Goal: Task Accomplishment & Management: Manage account settings

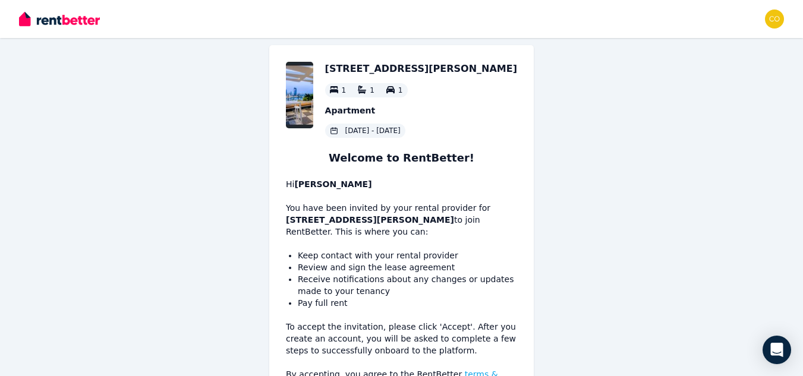
scroll to position [93, 0]
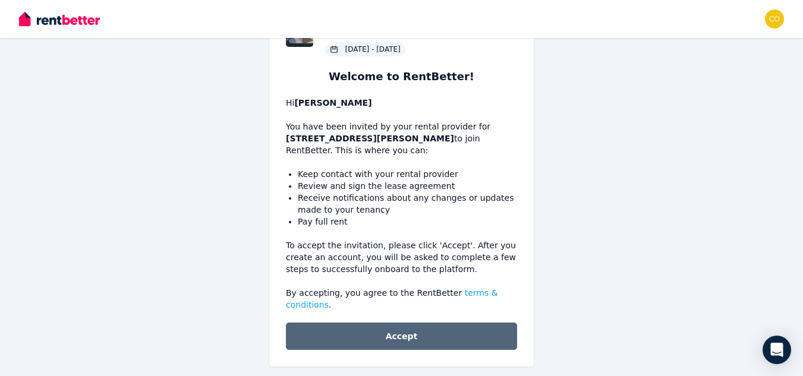
click at [402, 323] on button "Accept" at bounding box center [401, 336] width 231 height 27
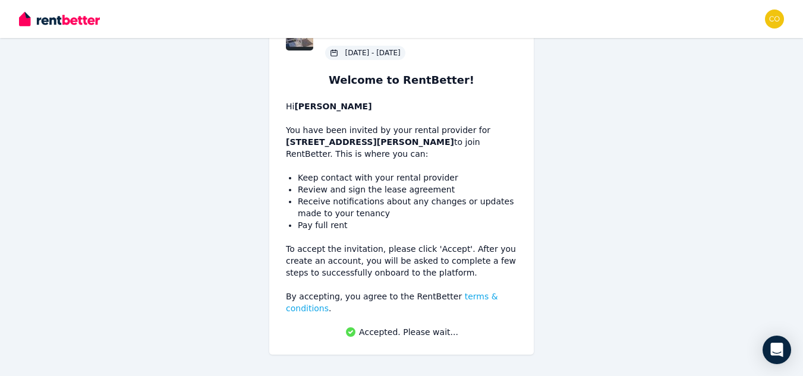
scroll to position [78, 0]
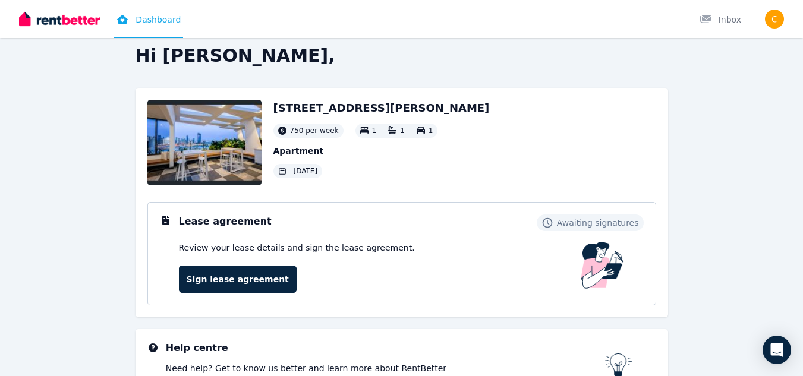
scroll to position [9, 0]
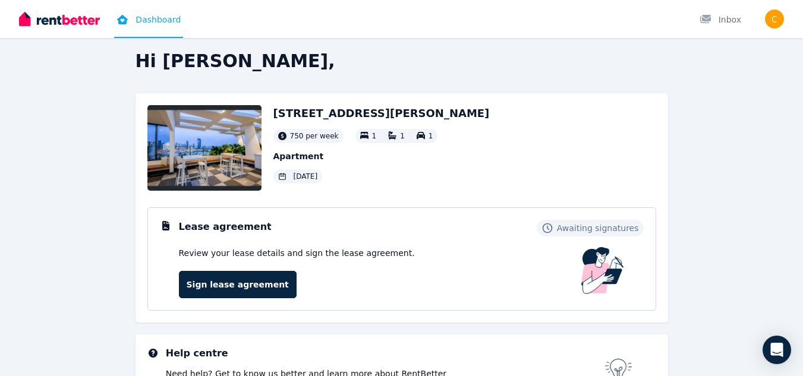
click at [167, 148] on img at bounding box center [204, 148] width 114 height 86
click at [195, 148] on img at bounding box center [204, 148] width 114 height 86
click at [241, 174] on img at bounding box center [204, 148] width 114 height 86
click at [244, 165] on img at bounding box center [204, 148] width 114 height 86
click at [243, 167] on img at bounding box center [204, 148] width 114 height 86
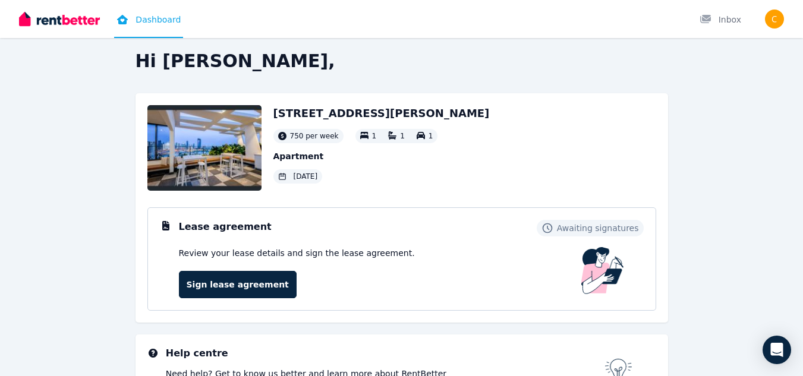
click at [285, 120] on h2 "[STREET_ADDRESS][PERSON_NAME]" at bounding box center [382, 113] width 216 height 17
drag, startPoint x: 481, startPoint y: 112, endPoint x: 272, endPoint y: 108, distance: 208.8
click at [272, 108] on div "[STREET_ADDRESS][PERSON_NAME] 750 per week 1 1 1 Apartment [DATE]" at bounding box center [401, 148] width 509 height 86
copy h2 "[STREET_ADDRESS][PERSON_NAME]"
